Goal: Find specific page/section: Find specific page/section

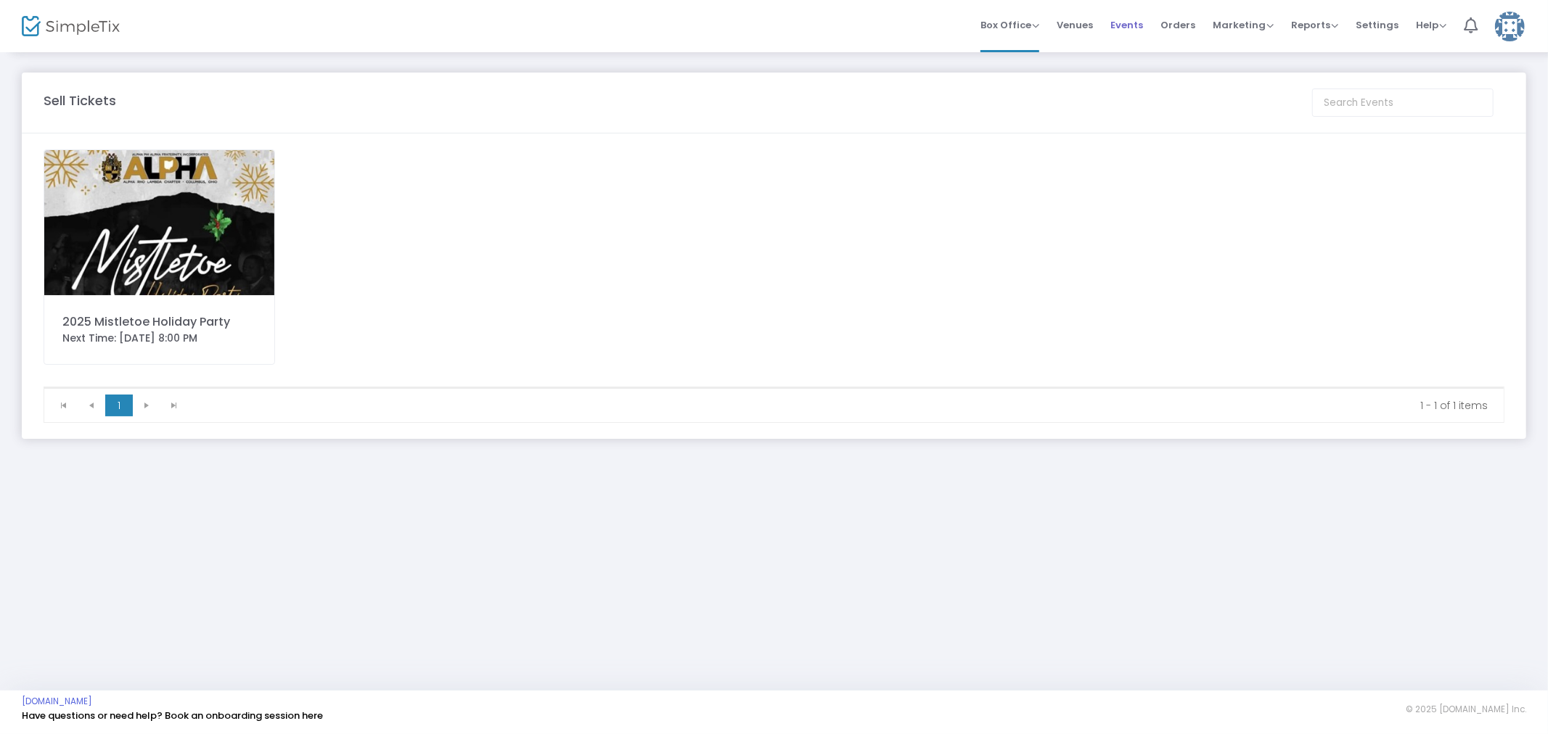
click at [1137, 30] on span "Events" at bounding box center [1126, 25] width 33 height 37
